Goal: Download file/media

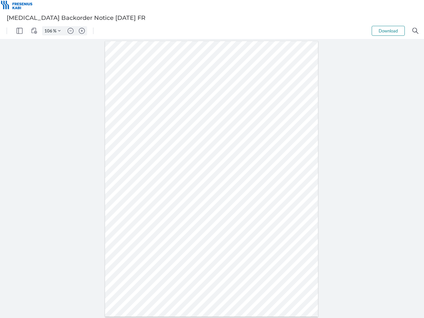
click at [20, 31] on img "Panel" at bounding box center [20, 31] width 6 height 6
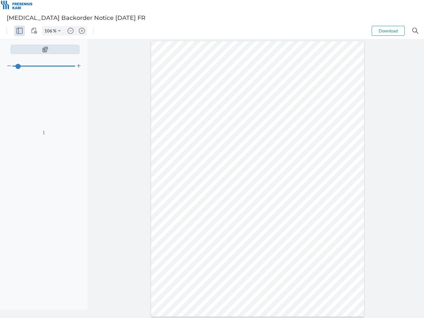
click at [34, 31] on img "View Controls" at bounding box center [34, 31] width 6 height 6
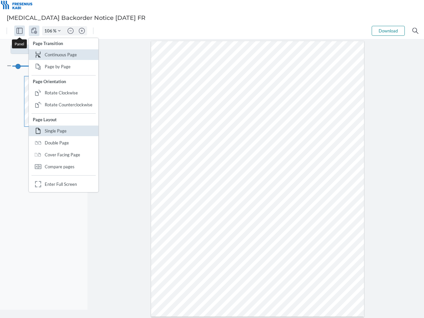
click at [49, 31] on input "106" at bounding box center [47, 31] width 11 height 6
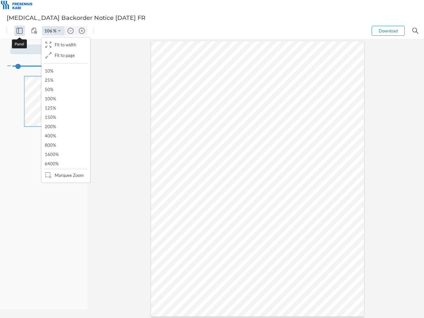
click at [59, 31] on img "Zoom Controls" at bounding box center [59, 30] width 3 height 3
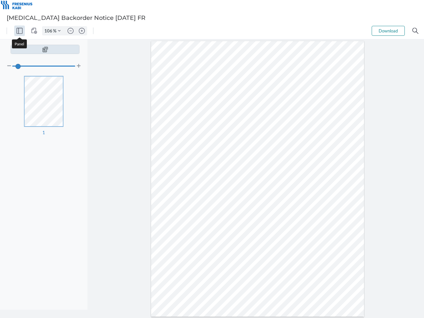
click at [71, 31] on img "Zoom out" at bounding box center [71, 31] width 6 height 6
click at [82, 31] on img "Zoom in" at bounding box center [82, 31] width 6 height 6
type input "106"
click at [388, 31] on button "Download" at bounding box center [388, 31] width 33 height 10
